Goal: Information Seeking & Learning: Learn about a topic

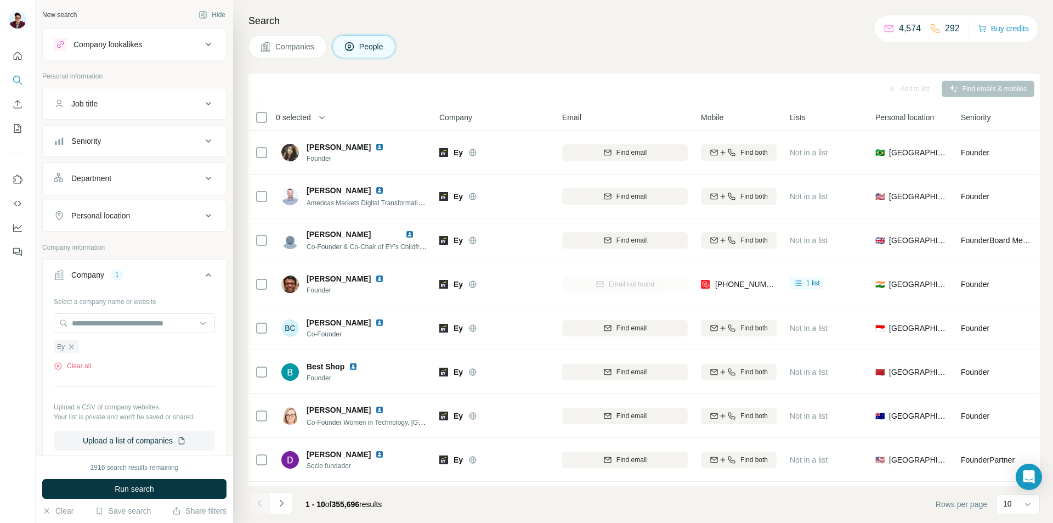
scroll to position [110, 0]
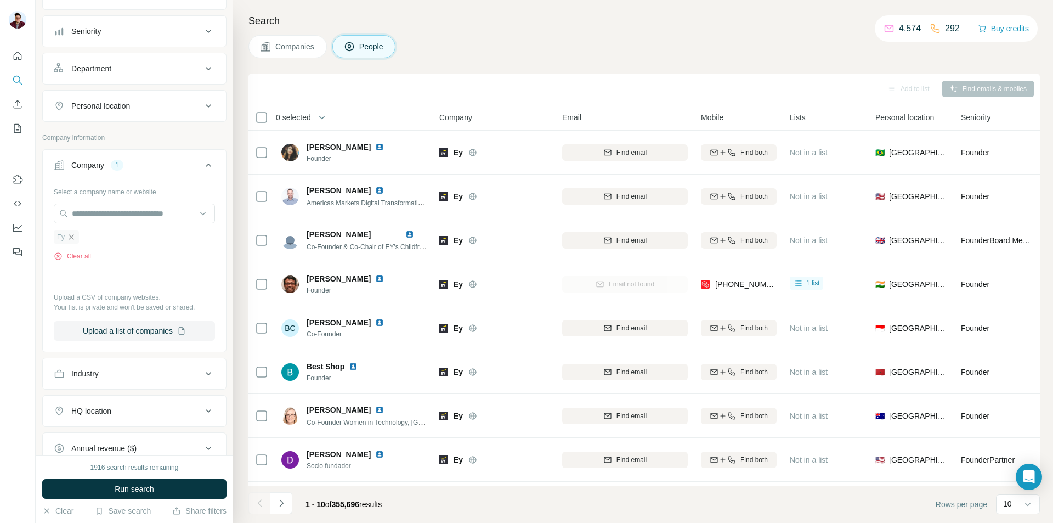
click at [67, 240] on icon "button" at bounding box center [71, 237] width 9 height 9
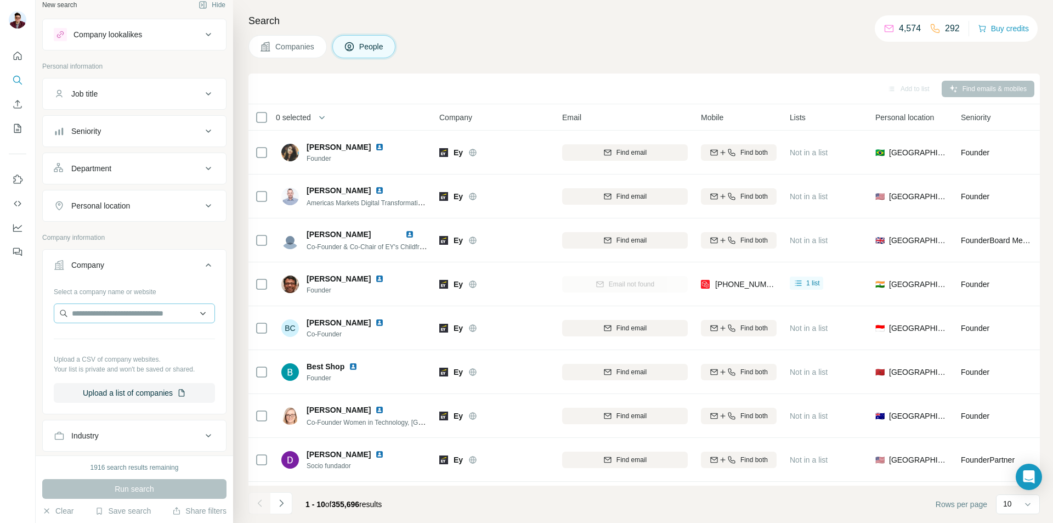
scroll to position [0, 0]
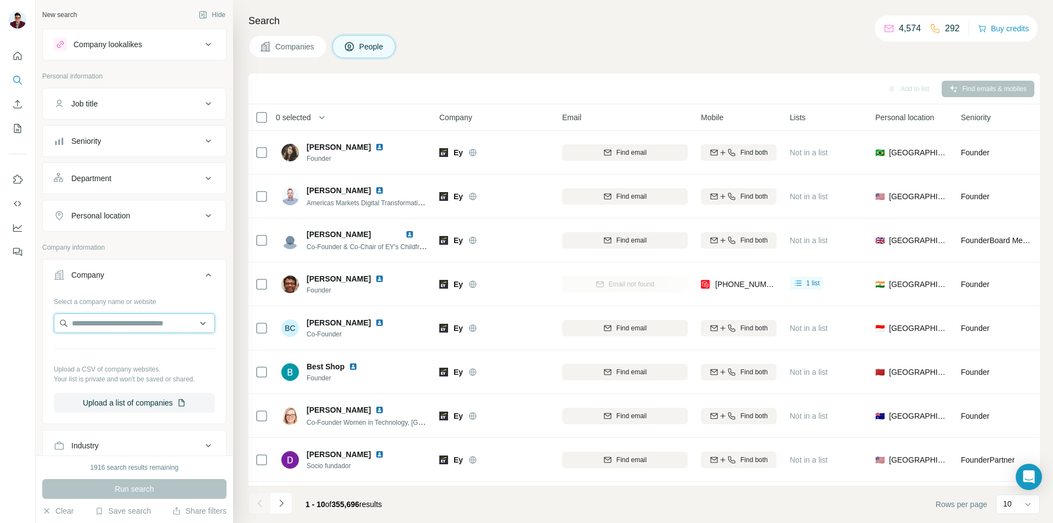
click at [121, 323] on input "text" at bounding box center [134, 323] width 161 height 20
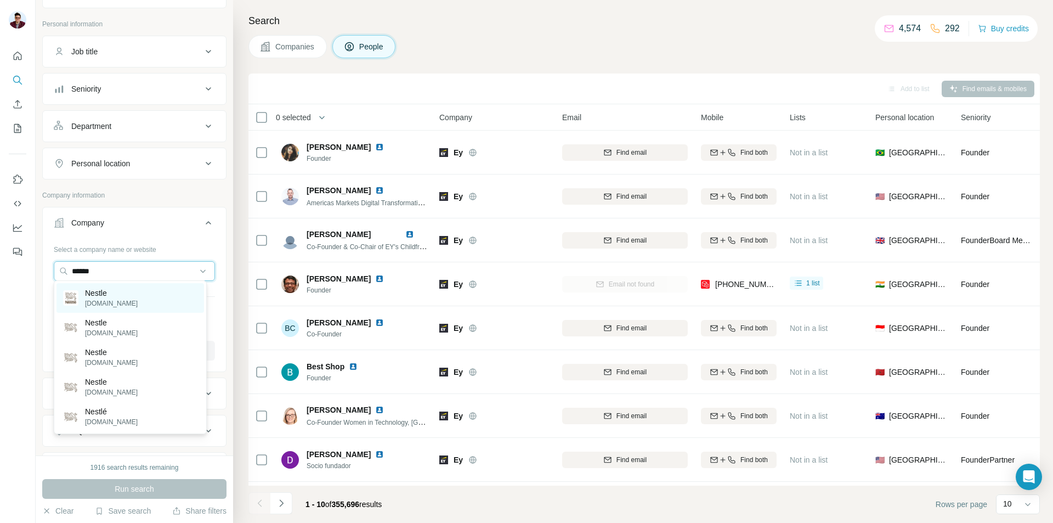
scroll to position [55, 0]
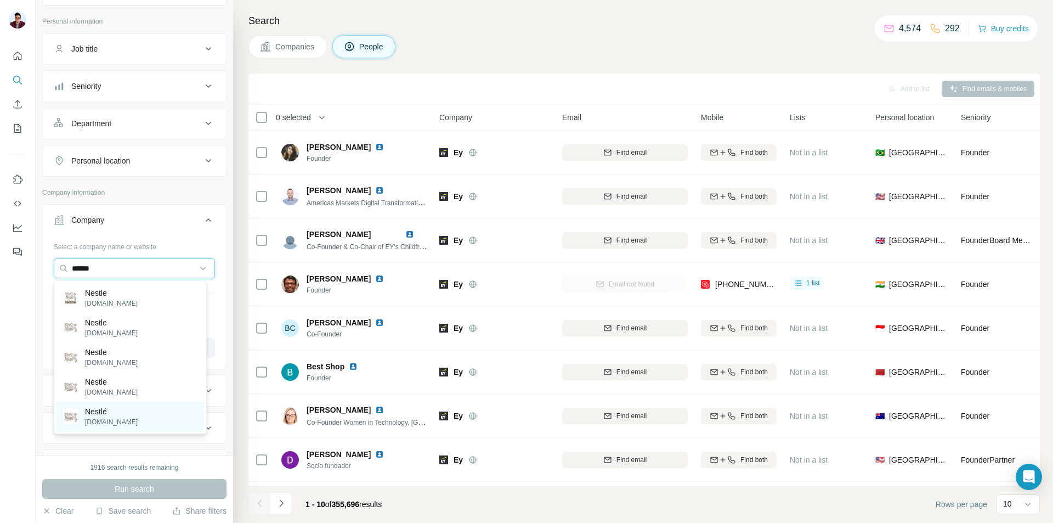
type input "******"
drag, startPoint x: 108, startPoint y: 426, endPoint x: 103, endPoint y: 427, distance: 5.6
click at [108, 427] on div "Nestlé [DOMAIN_NAME]" at bounding box center [130, 417] width 148 height 30
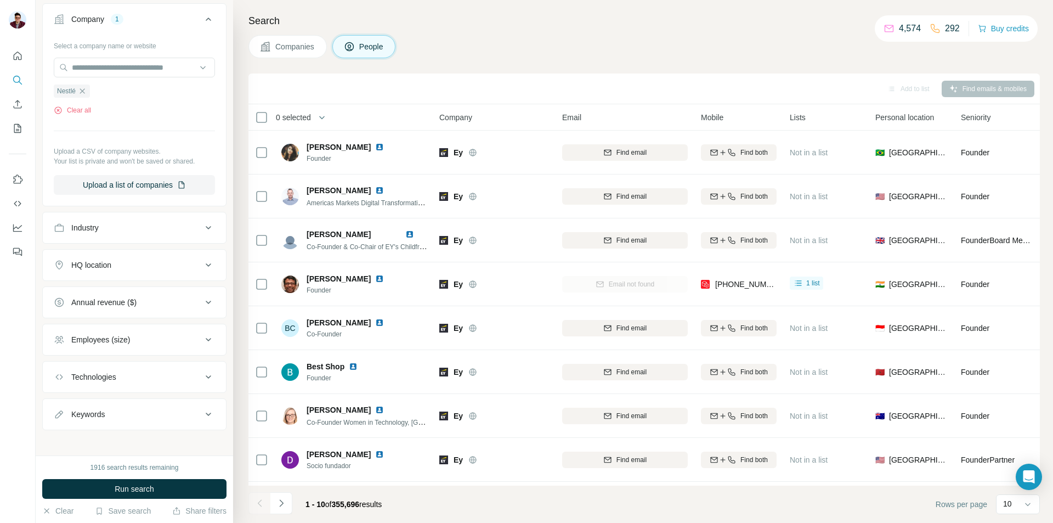
scroll to position [262, 0]
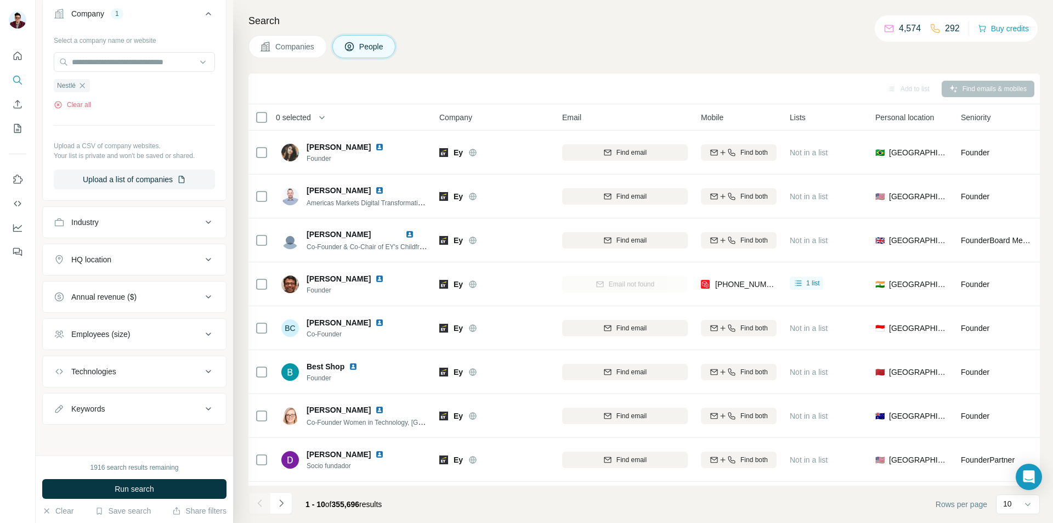
click at [133, 415] on button "Keywords" at bounding box center [134, 408] width 183 height 26
click at [121, 438] on input "text" at bounding box center [123, 436] width 139 height 20
type input "*****"
click at [128, 482] on button "Run search" at bounding box center [134, 489] width 184 height 20
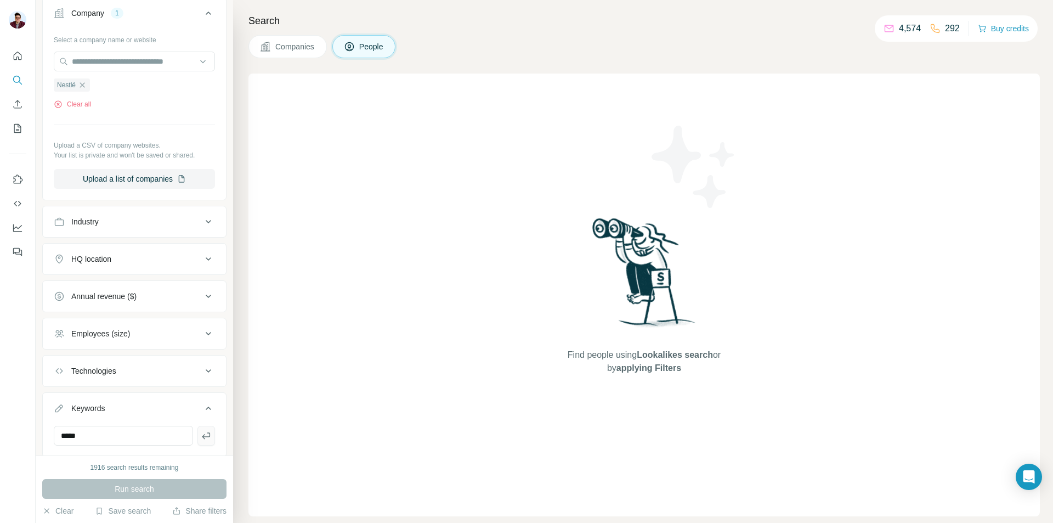
click at [201, 438] on icon "button" at bounding box center [206, 435] width 11 height 11
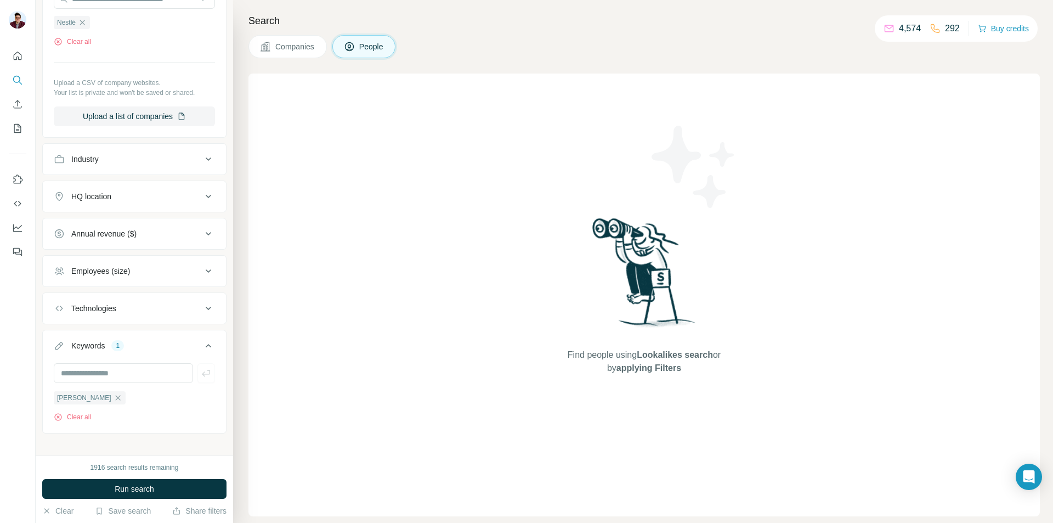
scroll to position [334, 0]
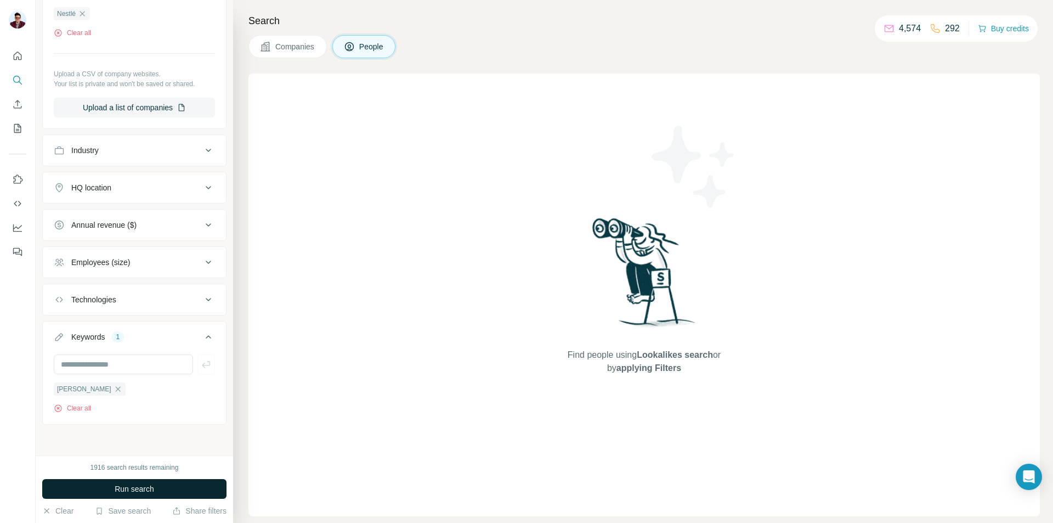
click at [143, 490] on span "Run search" at bounding box center [134, 488] width 39 height 11
click at [114, 390] on icon "button" at bounding box center [118, 388] width 9 height 9
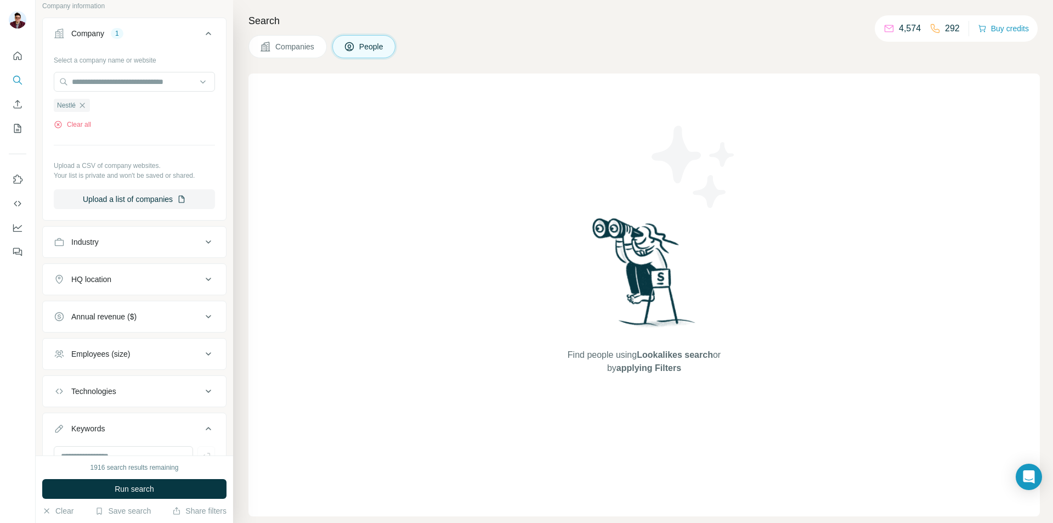
scroll to position [20, 0]
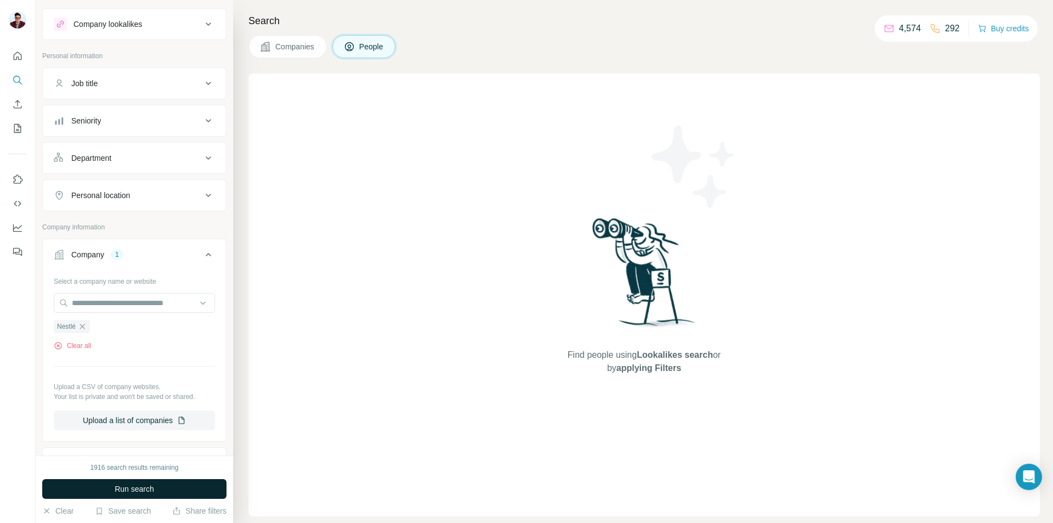
click at [142, 483] on span "Run search" at bounding box center [134, 488] width 39 height 11
click at [276, 55] on button "Companies" at bounding box center [287, 46] width 78 height 23
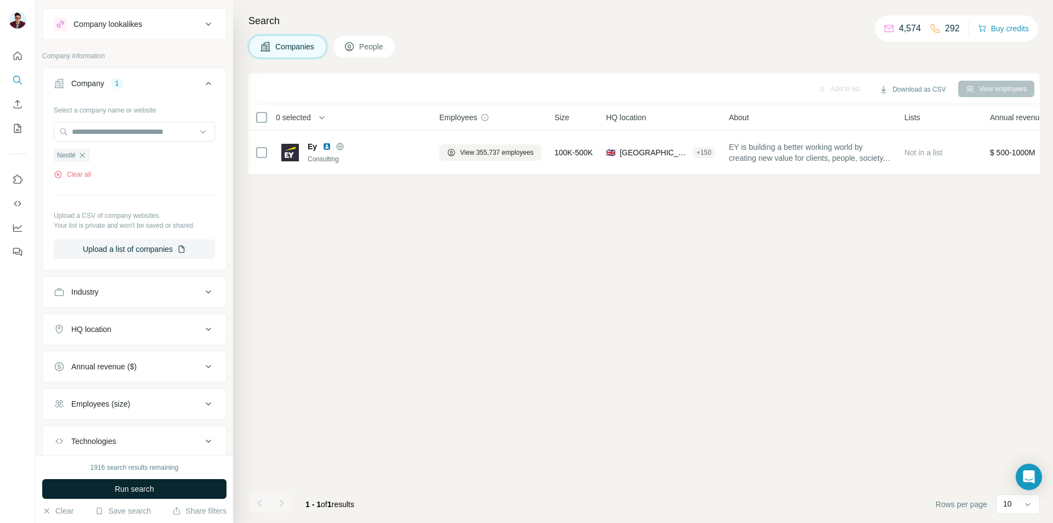
click at [157, 484] on button "Run search" at bounding box center [134, 489] width 184 height 20
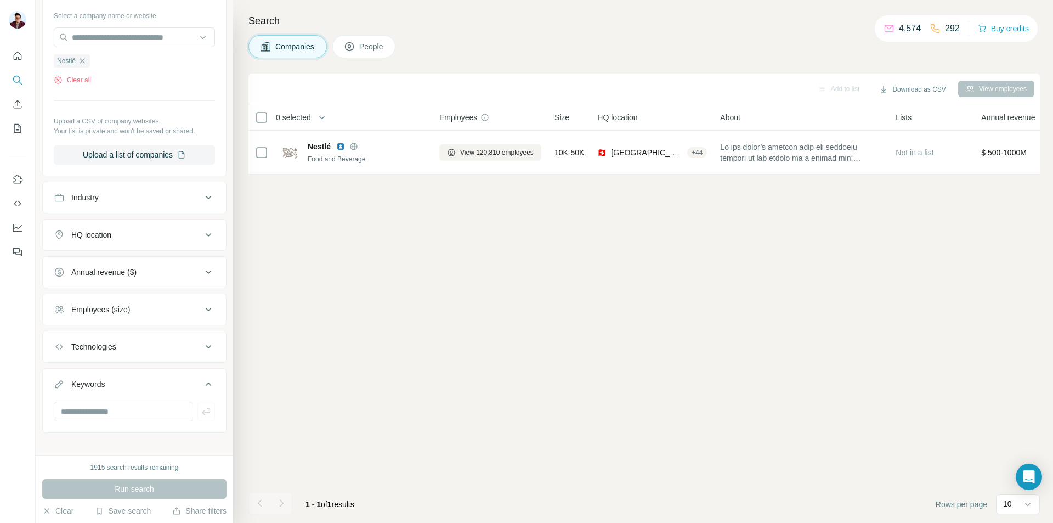
scroll to position [123, 0]
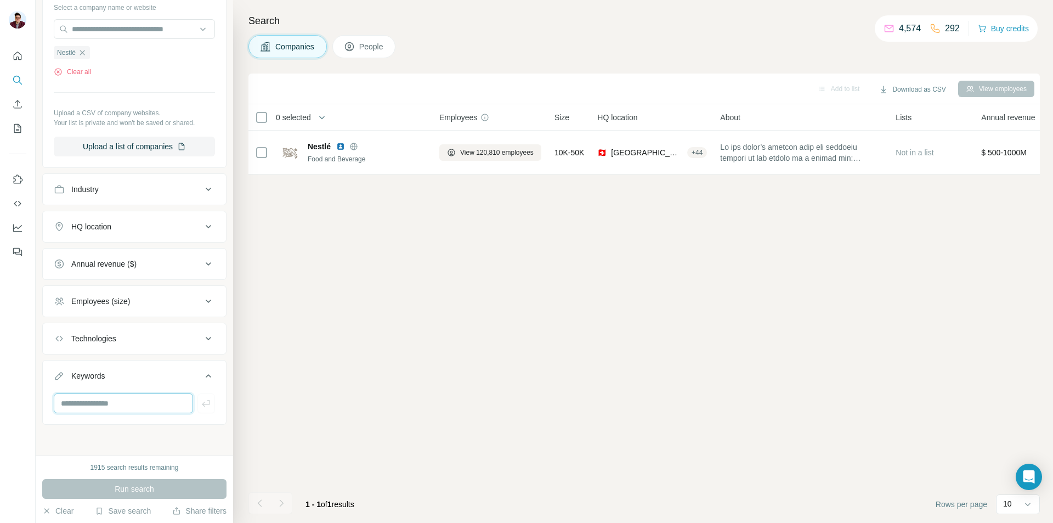
click at [120, 401] on input "text" at bounding box center [123, 403] width 139 height 20
type input "*****"
click at [197, 402] on button "button" at bounding box center [206, 403] width 18 height 20
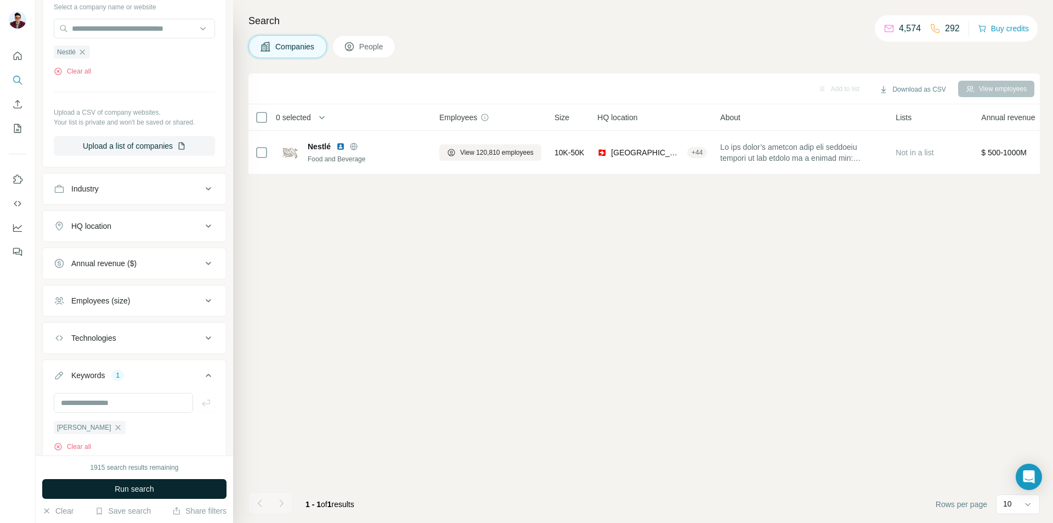
click at [149, 481] on button "Run search" at bounding box center [134, 489] width 184 height 20
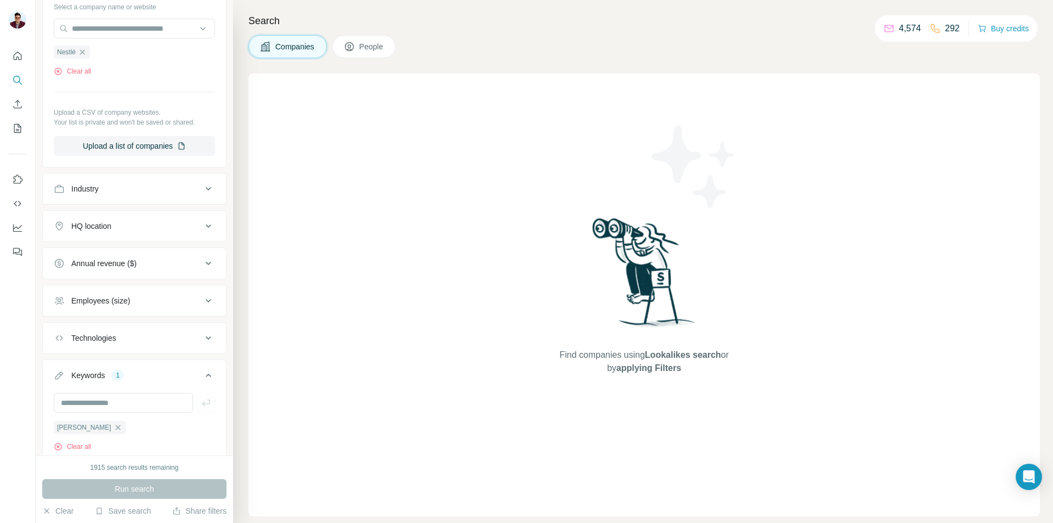
click at [297, 55] on button "Companies" at bounding box center [287, 46] width 78 height 23
click at [361, 51] on button "People" at bounding box center [364, 46] width 64 height 23
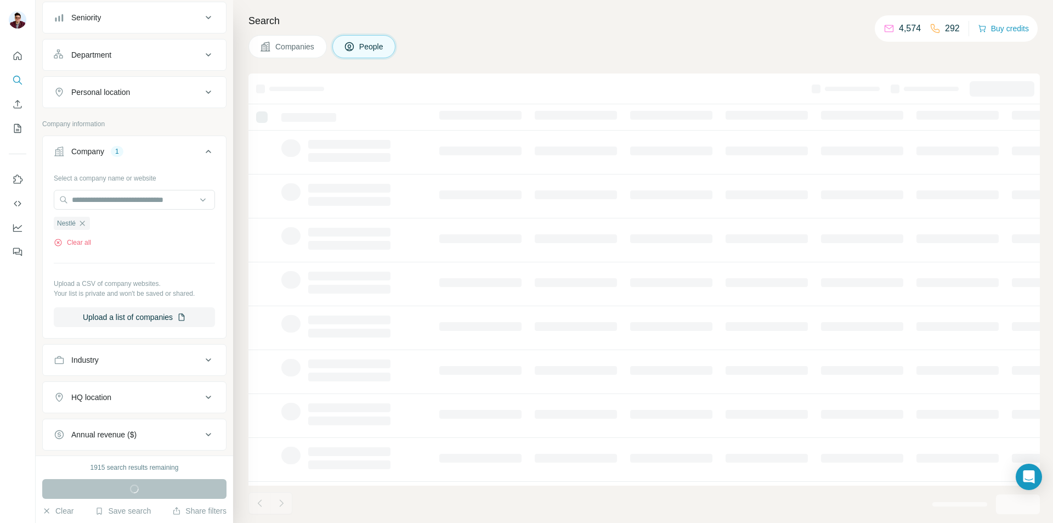
scroll to position [295, 0]
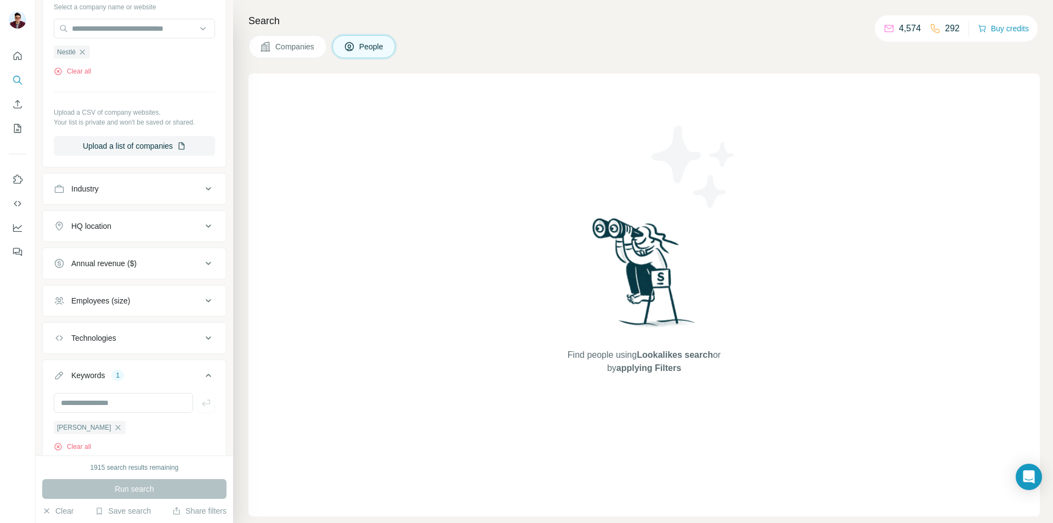
click at [314, 71] on div "Search Companies People Find people using Lookalikes search or by applying Filt…" at bounding box center [643, 261] width 820 height 523
click at [114, 431] on icon "button" at bounding box center [118, 427] width 9 height 9
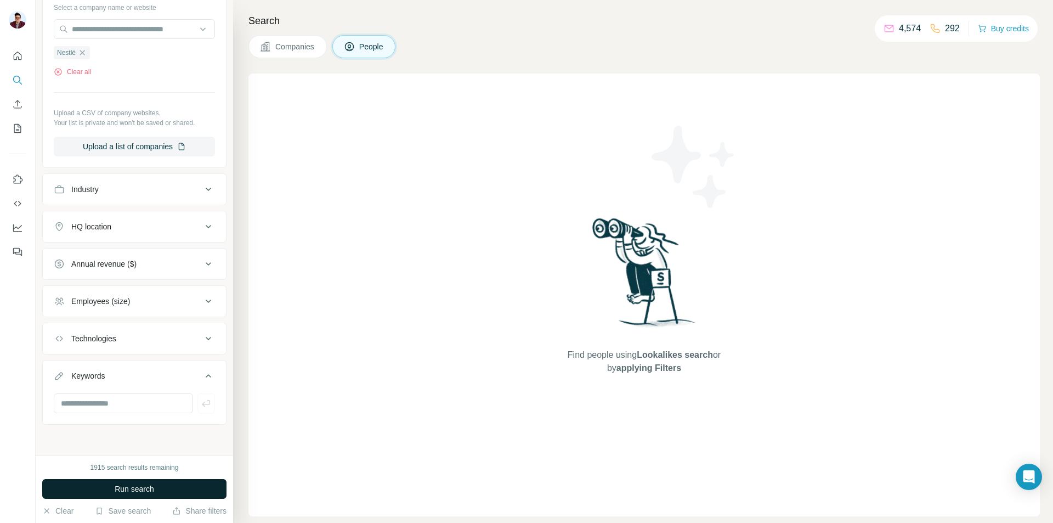
click at [147, 487] on span "Run search" at bounding box center [134, 488] width 39 height 11
click at [315, 48] on span "Companies" at bounding box center [295, 46] width 40 height 11
click at [137, 493] on span "Run search" at bounding box center [134, 488] width 39 height 11
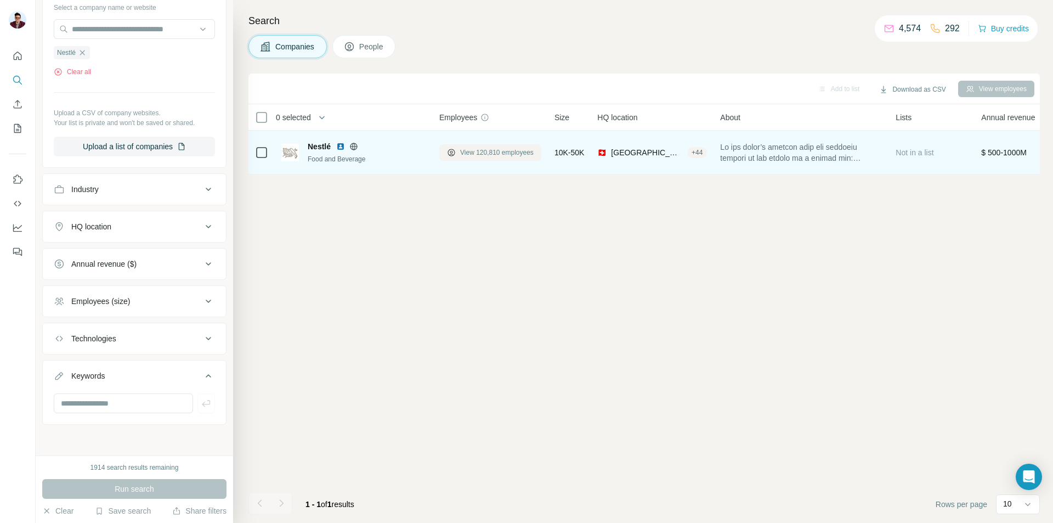
click at [516, 153] on span "View 120,810 employees" at bounding box center [496, 153] width 73 height 10
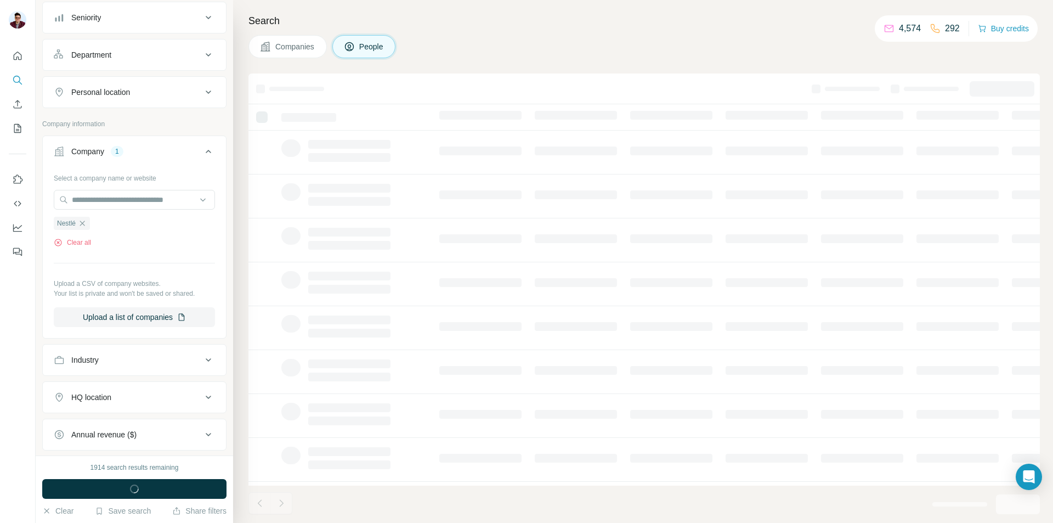
scroll to position [295, 0]
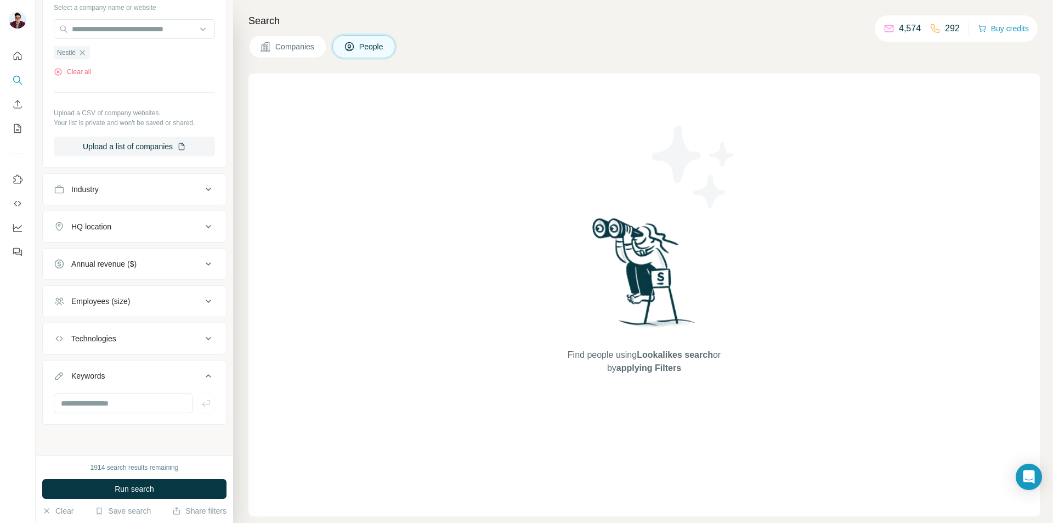
click at [303, 39] on button "Companies" at bounding box center [287, 46] width 78 height 23
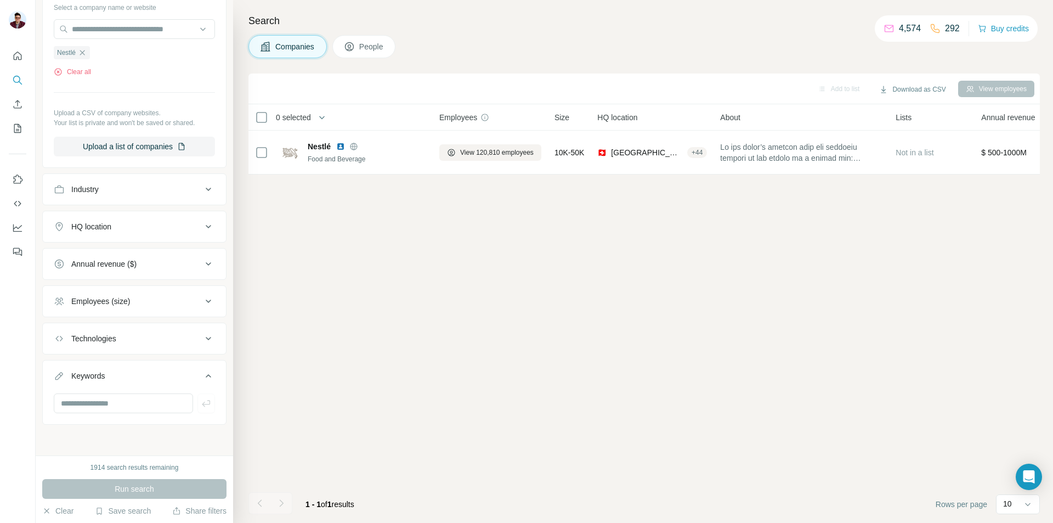
scroll to position [123, 0]
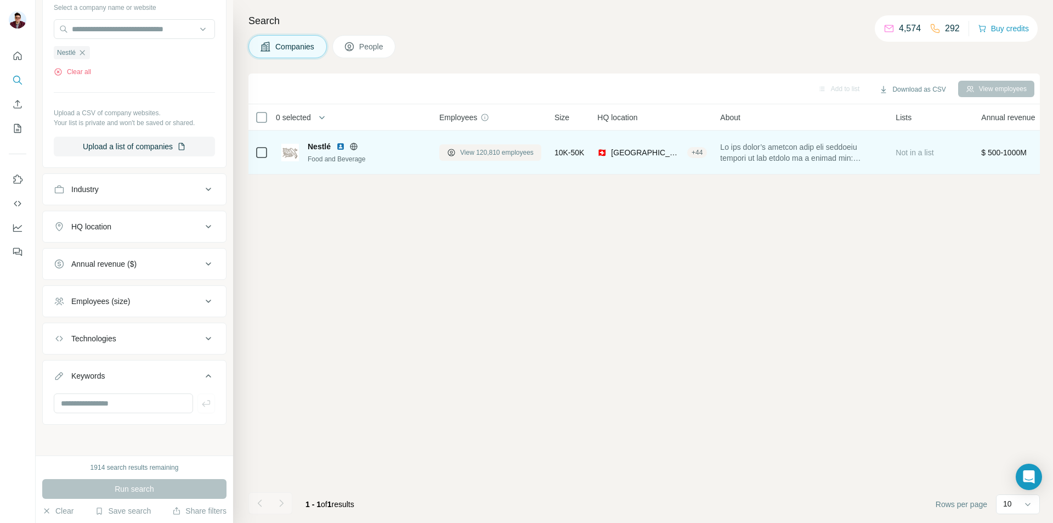
click at [478, 153] on span "View 120,810 employees" at bounding box center [496, 153] width 73 height 10
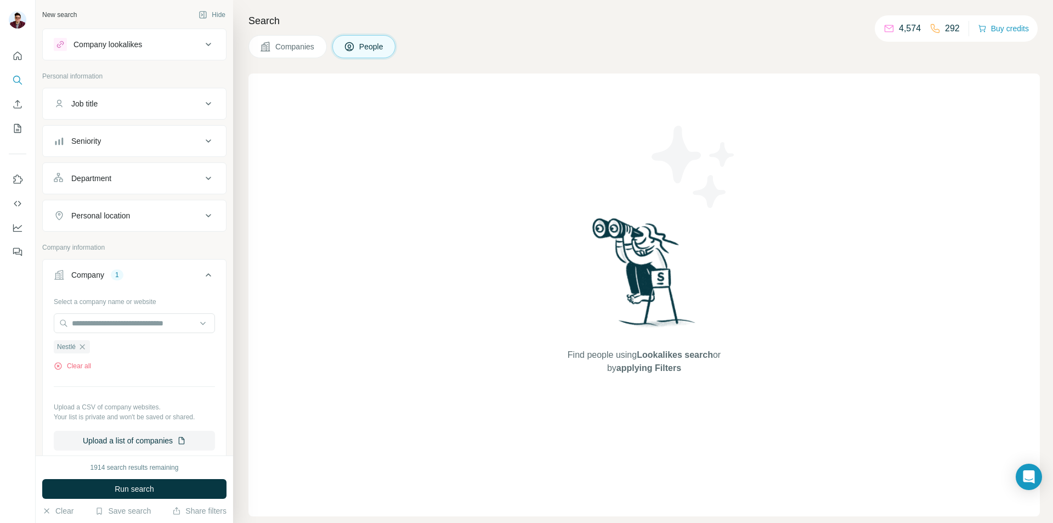
click at [151, 53] on button "Company lookalikes" at bounding box center [134, 44] width 183 height 26
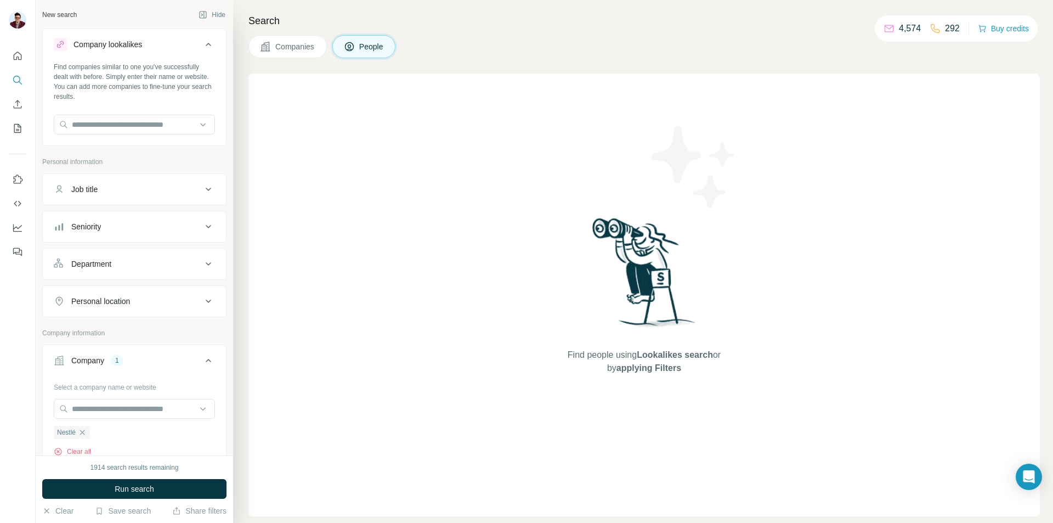
click at [151, 53] on button "Company lookalikes" at bounding box center [134, 46] width 183 height 31
